Goal: Answer question/provide support: Share knowledge or assist other users

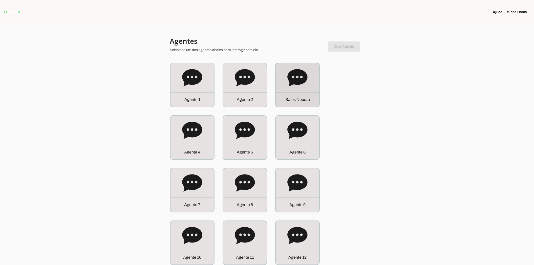
click at [308, 93] on div "S a l e s N e u r a u" at bounding box center [298, 99] width 44 height 14
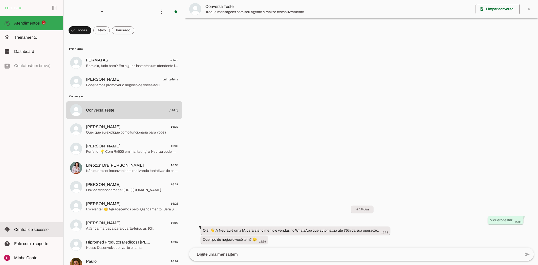
click at [32, 229] on span "Central de sucesso" at bounding box center [31, 230] width 34 height 4
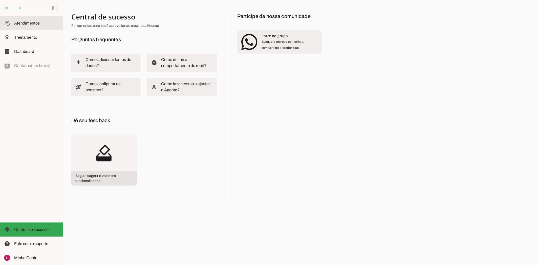
click at [34, 27] on md-item "support_agent Atendimentos Atendimentos" at bounding box center [31, 23] width 63 height 14
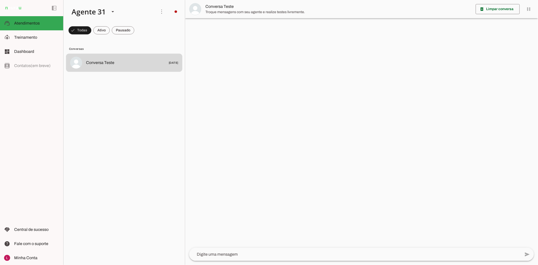
click at [256, 115] on div at bounding box center [361, 132] width 353 height 265
